Goal: Find specific page/section: Find specific page/section

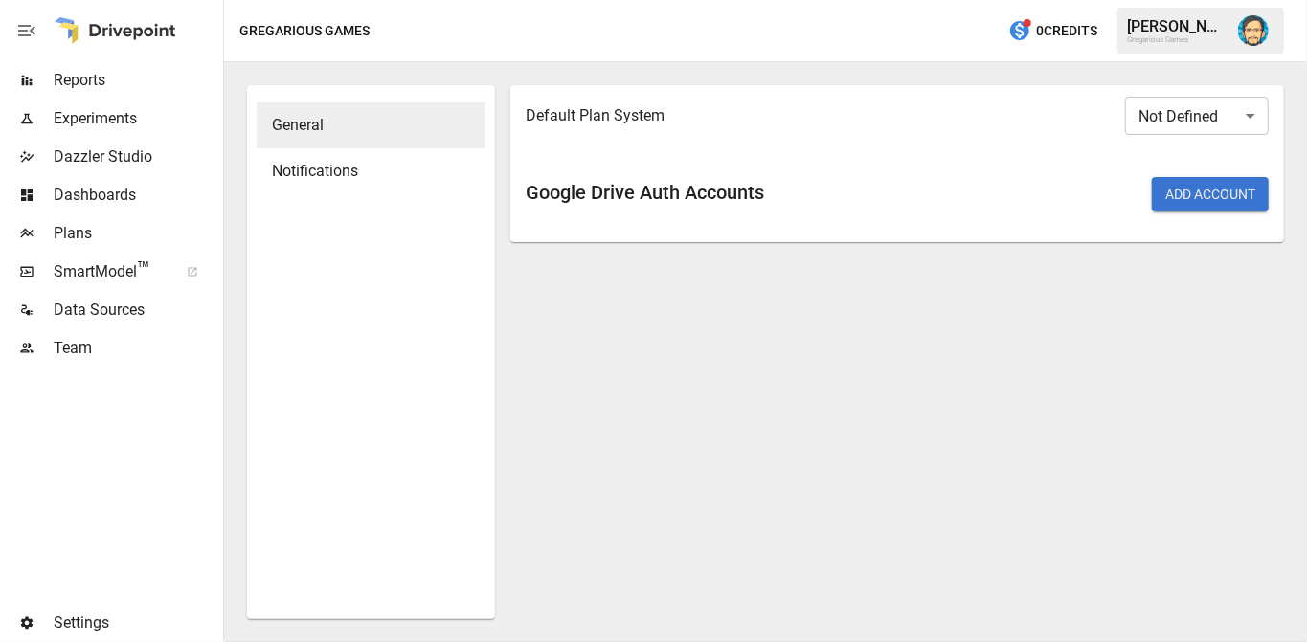
click at [795, 449] on div "Default Plan System Not Defined ​ Google Drive Auth Accounts Add Account" at bounding box center [897, 352] width 774 height 534
click at [83, 233] on span "Plans" at bounding box center [137, 233] width 166 height 23
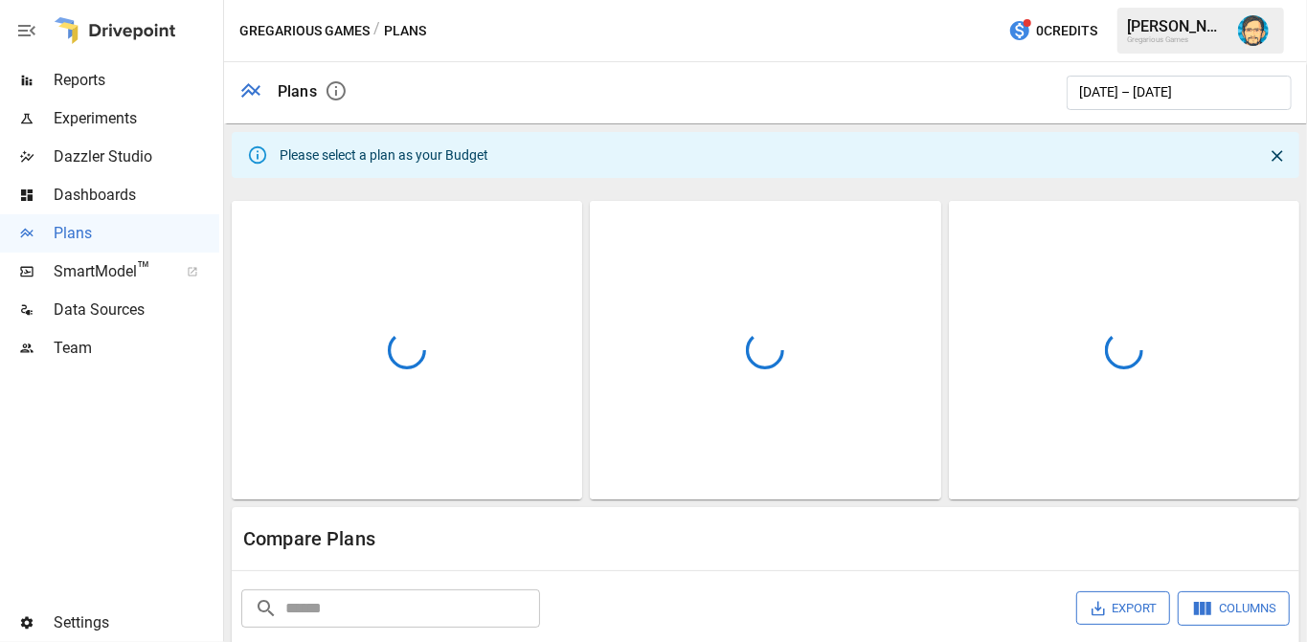
click at [83, 186] on span "Dashboards" at bounding box center [137, 195] width 166 height 23
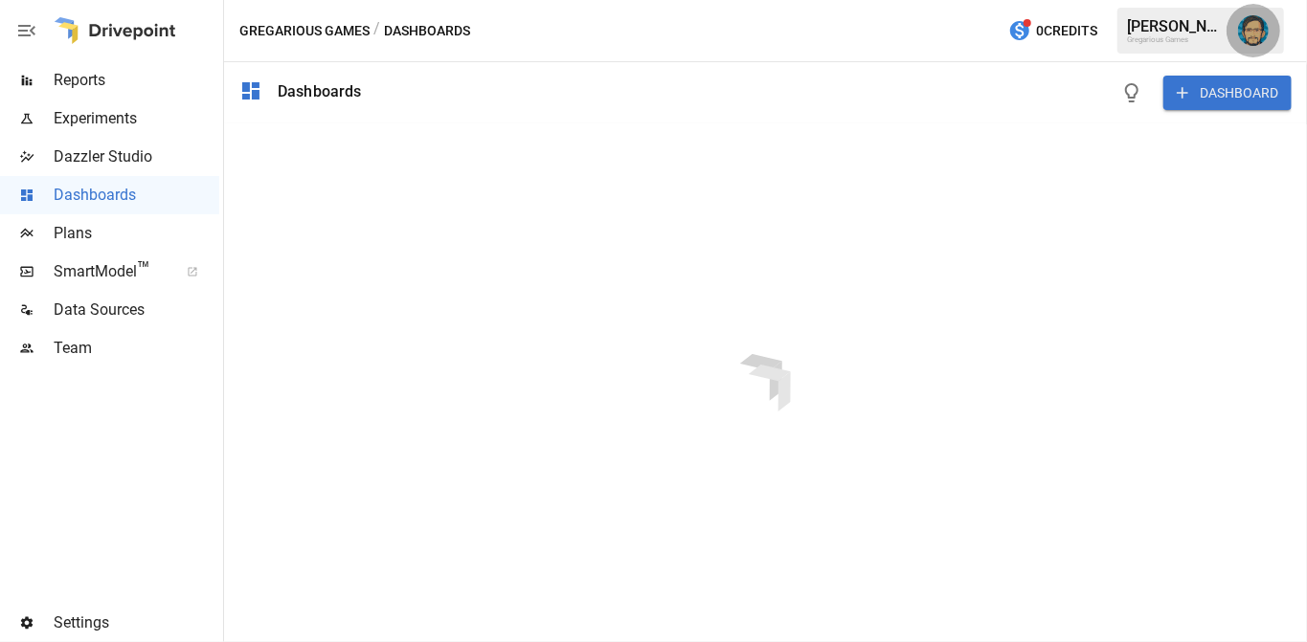
click at [1240, 34] on img "Dana Basken" at bounding box center [1253, 30] width 31 height 31
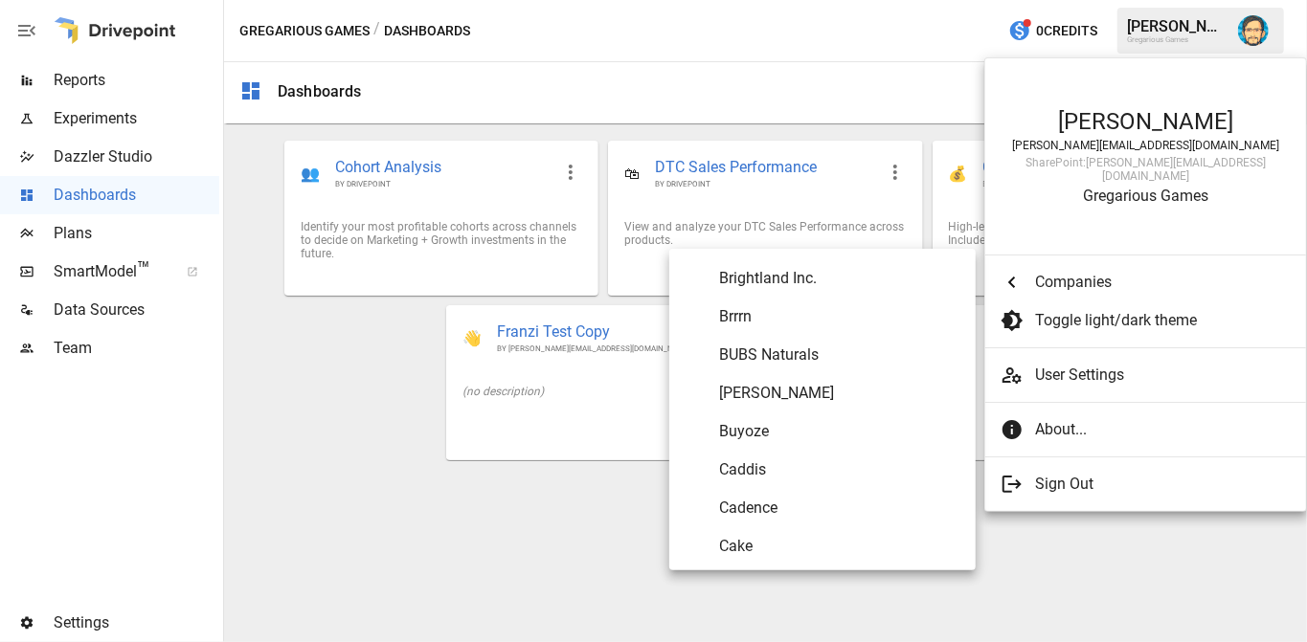
click at [1072, 263] on li "Companies" at bounding box center [1138, 282] width 306 height 38
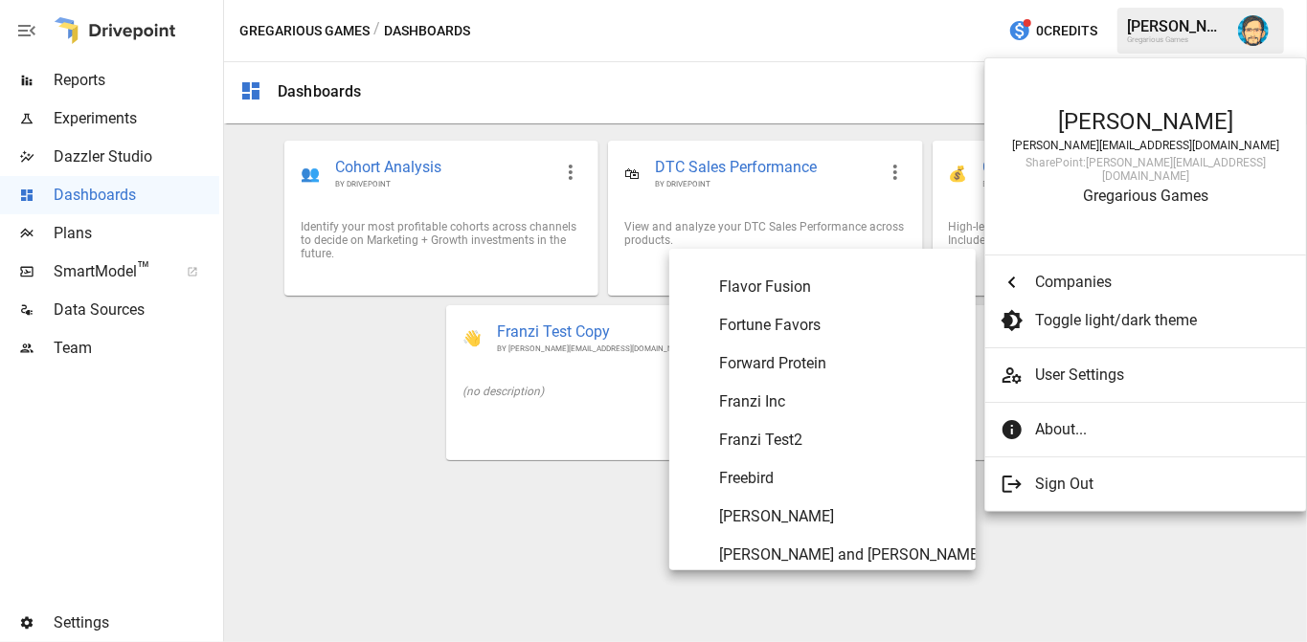
scroll to position [3664, 0]
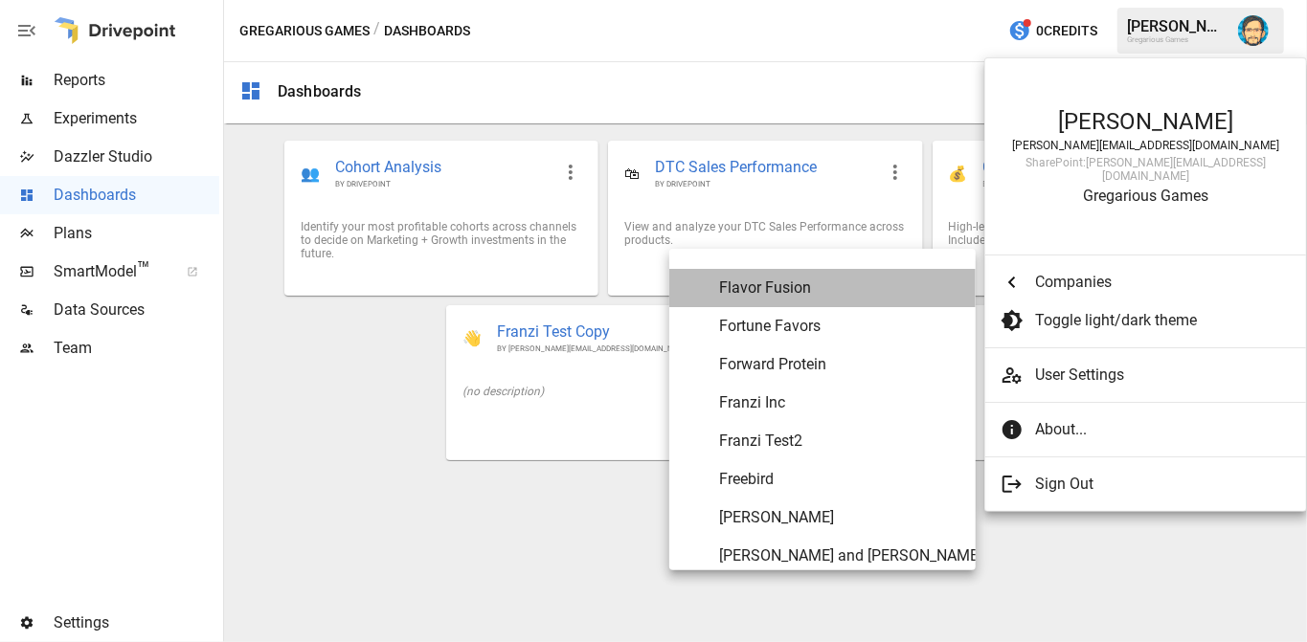
click at [810, 291] on span "Flavor Fusion" at bounding box center [839, 288] width 241 height 23
